Goal: Task Accomplishment & Management: Manage account settings

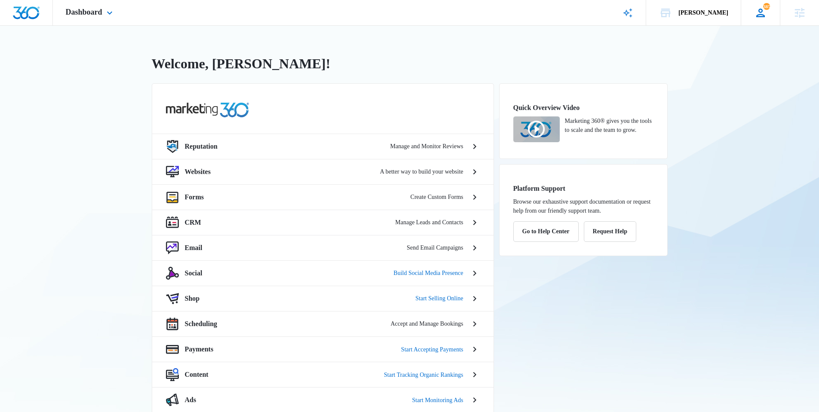
click at [740, 19] on div "385 JD Jennifer Dean jeni.dean@madwire.com My Profile 385 Notifications Support…" at bounding box center [759, 12] width 39 height 25
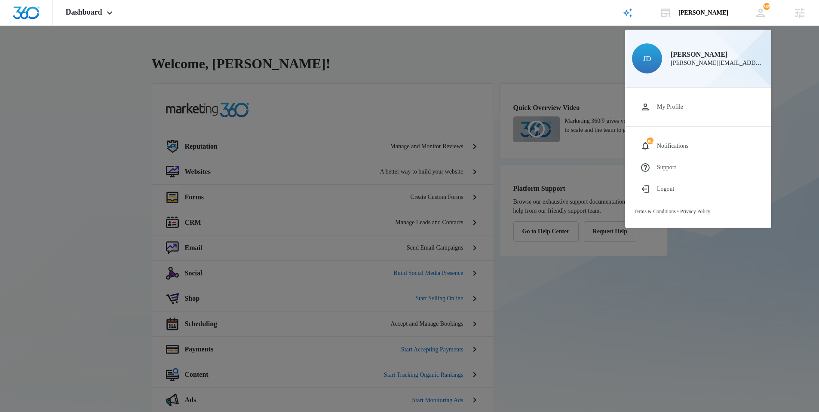
click at [794, 112] on div at bounding box center [409, 206] width 819 height 412
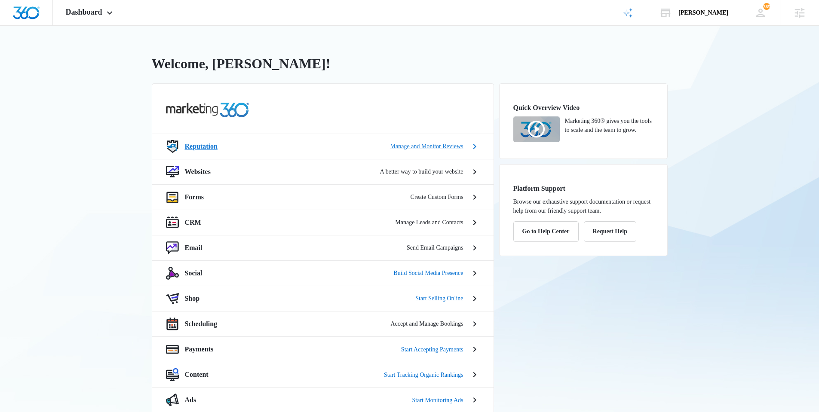
click at [205, 149] on div "Reputation Manage and Monitor Reviews" at bounding box center [323, 146] width 314 height 13
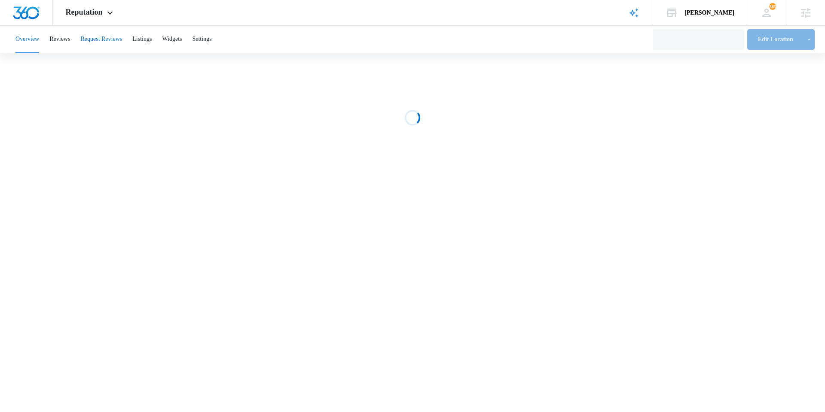
click at [122, 40] on button "Request Reviews" at bounding box center [101, 40] width 42 height 28
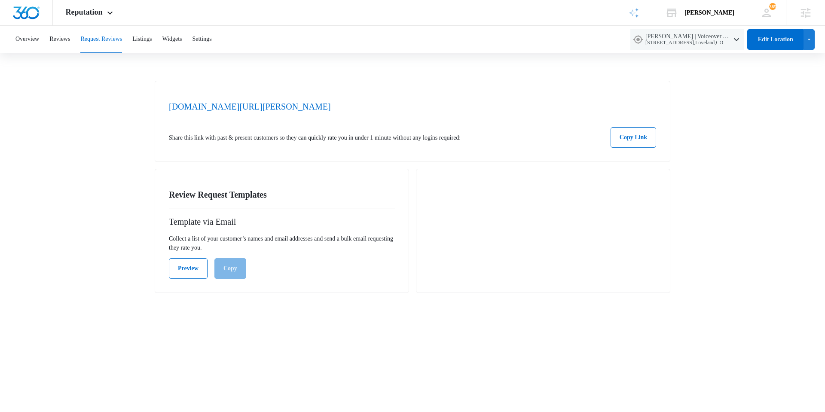
drag, startPoint x: 612, startPoint y: 221, endPoint x: 541, endPoint y: 232, distance: 72.2
click at [613, 220] on div at bounding box center [543, 231] width 254 height 124
click at [407, 303] on body "Reputation Apps Reputation Websites Forms CRM Email Social Shop Scheduling Paym…" at bounding box center [412, 151] width 825 height 303
click at [194, 269] on button "Preview" at bounding box center [188, 268] width 39 height 21
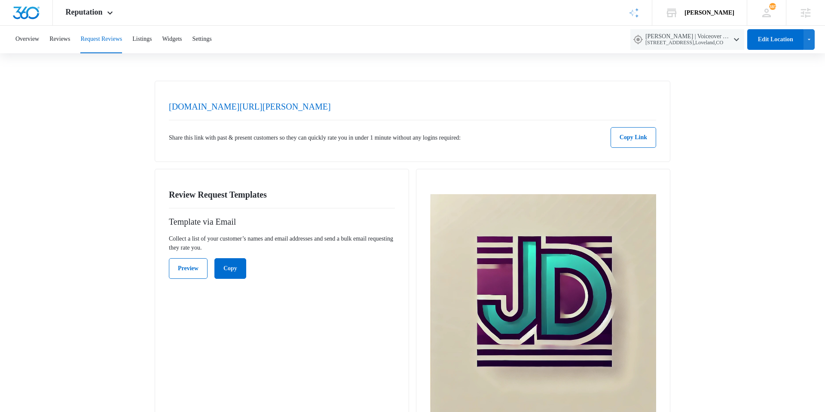
click at [545, 194] on img at bounding box center [543, 307] width 226 height 226
drag, startPoint x: 596, startPoint y: 194, endPoint x: 420, endPoint y: 189, distance: 175.8
click at [420, 189] on div "Thanks for your business! Your feedback is very important to us. Please take 10…" at bounding box center [543, 336] width 254 height 334
drag, startPoint x: 552, startPoint y: 370, endPoint x: 549, endPoint y: 366, distance: 5.0
click at [550, 367] on body "Reputation Apps Reputation Websites Forms CRM Email Social Shop Scheduling Paym…" at bounding box center [412, 257] width 825 height 514
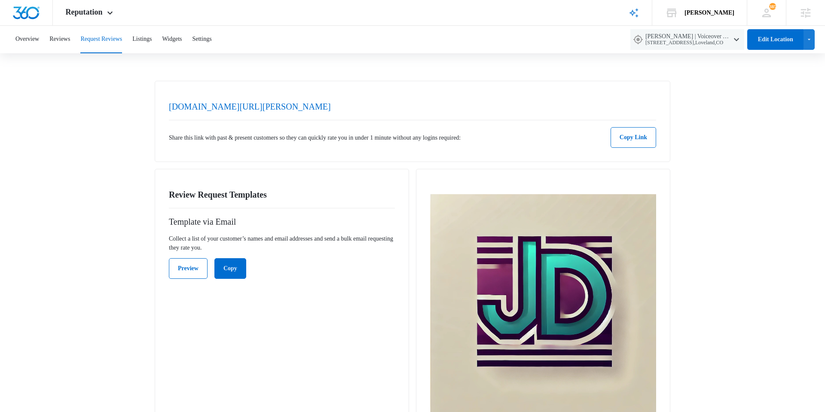
click at [529, 356] on body "Reputation Apps Reputation Websites Forms CRM Email Social Shop Scheduling Paym…" at bounding box center [412, 257] width 825 height 514
click at [528, 351] on body "Reputation Apps Reputation Websites Forms CRM Email Social Shop Scheduling Paym…" at bounding box center [412, 257] width 825 height 514
click at [605, 403] on body "Reputation Apps Reputation Websites Forms CRM Email Social Shop Scheduling Paym…" at bounding box center [412, 257] width 825 height 514
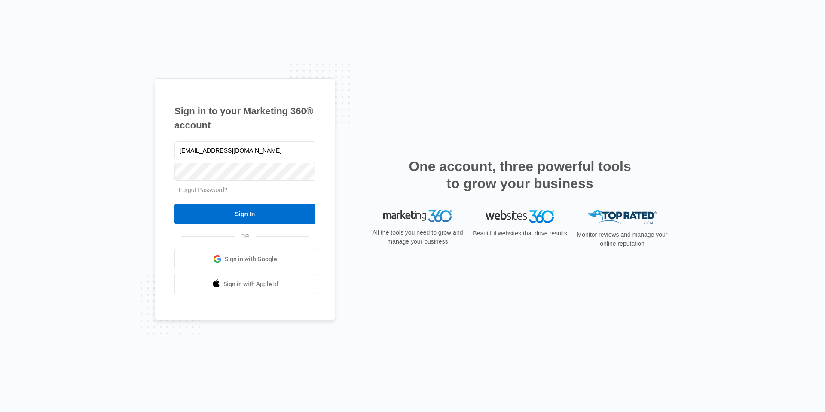
click at [232, 226] on div "jenideano@gmail.com Forgot Password? Sign In OR Sign in with Google Sign in wit…" at bounding box center [244, 217] width 141 height 155
click at [245, 156] on input "jenideano@gmail.com" at bounding box center [244, 150] width 141 height 18
type input "jeni.dean@madwire.com"
click at [134, 168] on div "Sign in to your Marketing 360® account jeni.dean@madwire.com Forgot Password? S…" at bounding box center [412, 206] width 825 height 412
click at [225, 202] on form "jeni.dean@madwire.com Forgot Password? Sign In" at bounding box center [244, 182] width 141 height 85
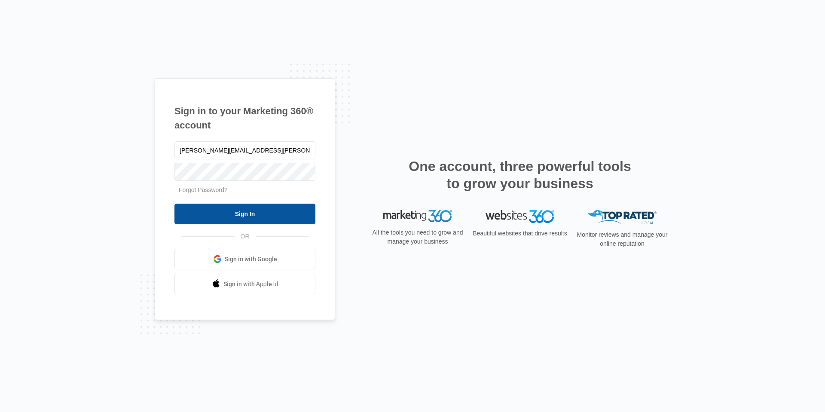
click at [226, 205] on input "Sign In" at bounding box center [244, 214] width 141 height 21
